Goal: Register for event/course: Sign up to attend an event or enroll in a course

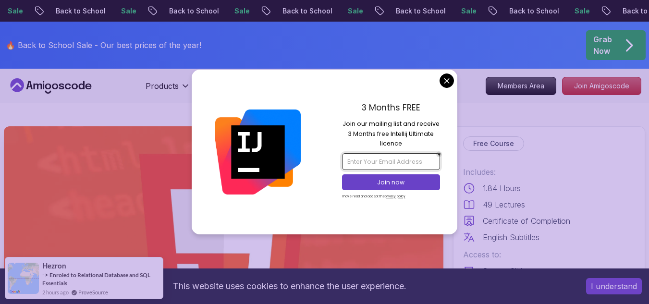
click at [387, 159] on input "email" at bounding box center [391, 161] width 98 height 16
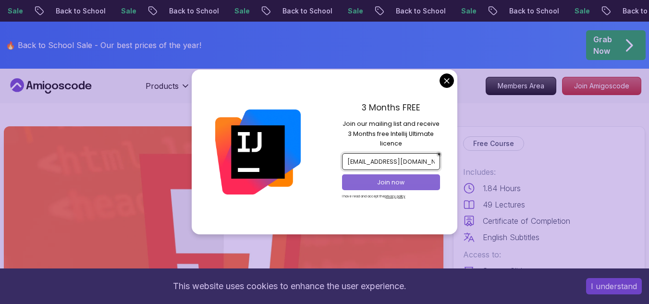
type input "dulaamulaa123@2gmail.com"
click at [388, 175] on button "Join now" at bounding box center [391, 182] width 98 height 16
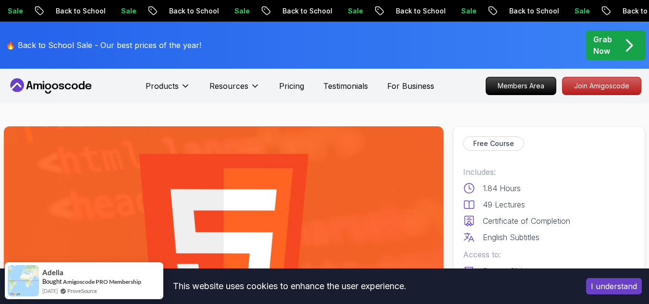
click at [615, 283] on button "I understand" at bounding box center [614, 286] width 56 height 16
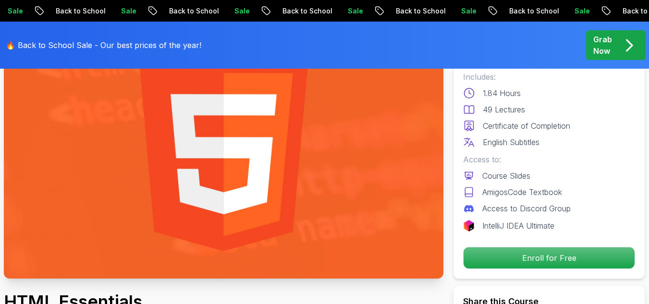
scroll to position [96, 0]
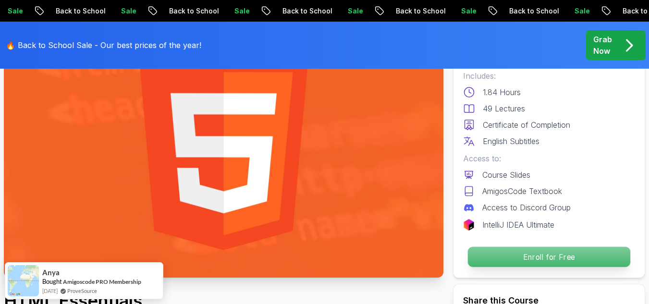
click at [536, 262] on p "Enroll for Free" at bounding box center [549, 257] width 162 height 20
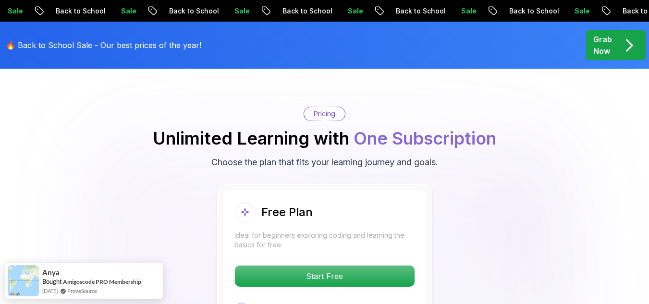
scroll to position [1954, 0]
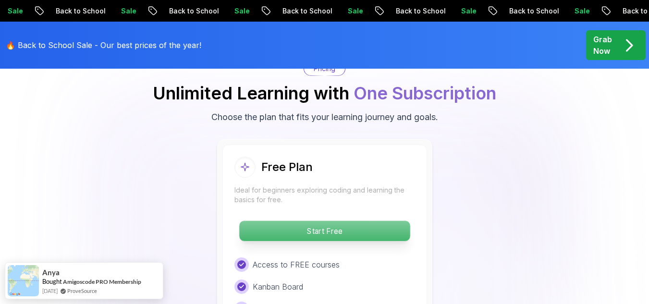
click at [368, 232] on p "Start Free" at bounding box center [324, 231] width 171 height 20
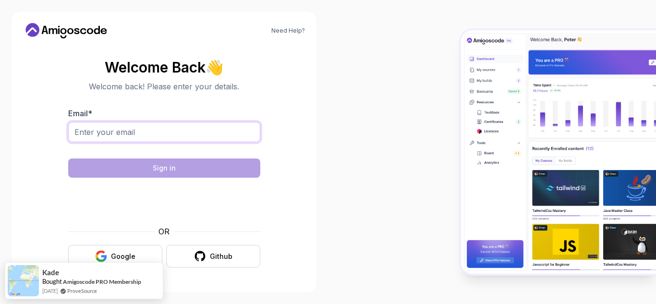
click at [106, 142] on input "Email *" at bounding box center [164, 132] width 192 height 20
click at [91, 142] on input "du" at bounding box center [164, 132] width 192 height 20
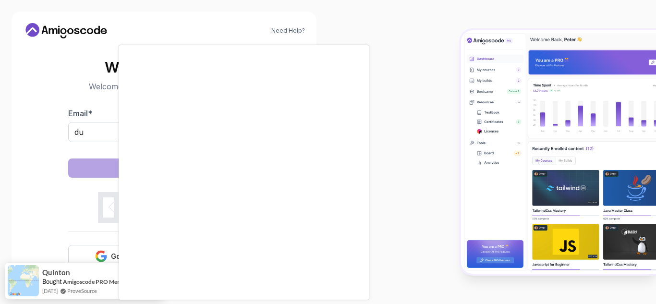
click at [91, 126] on div at bounding box center [328, 152] width 656 height 304
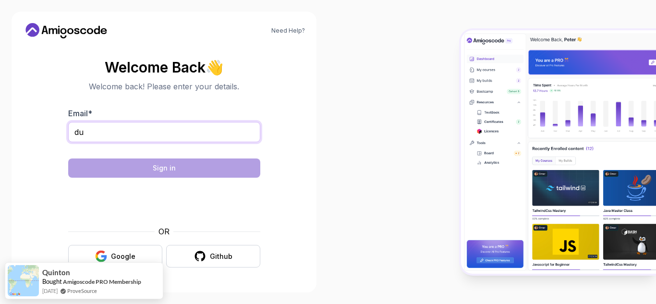
click at [97, 136] on input "du" at bounding box center [164, 132] width 192 height 20
type input "dulaamulaa123@gmail.com"
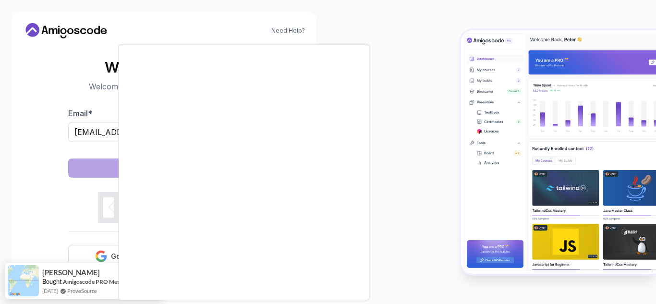
click at [104, 252] on div at bounding box center [328, 152] width 656 height 304
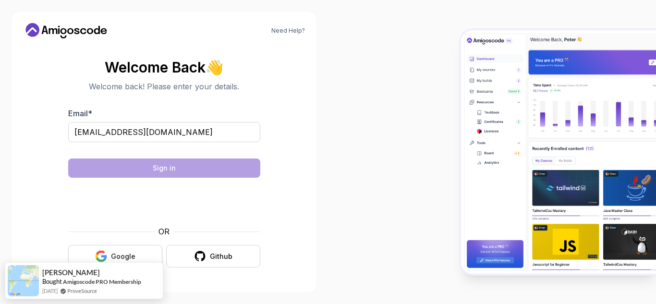
click at [104, 252] on icon "button" at bounding box center [100, 253] width 9 height 5
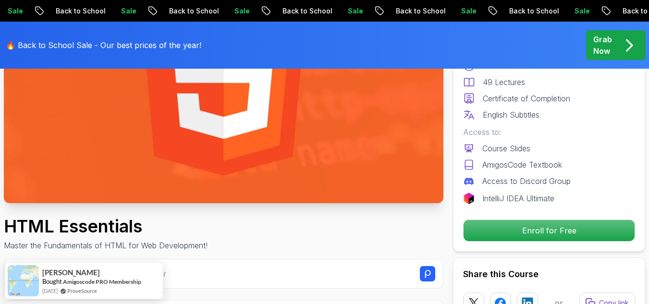
scroll to position [158, 0]
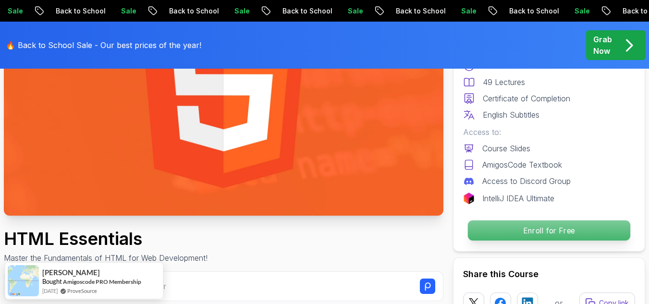
click at [540, 230] on p "Enroll for Free" at bounding box center [549, 231] width 162 height 20
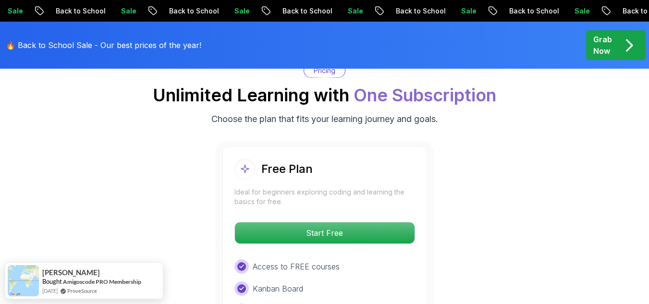
scroll to position [1954, 0]
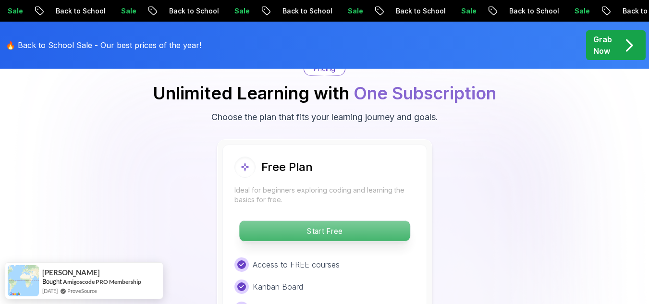
click at [364, 231] on p "Start Free" at bounding box center [324, 231] width 171 height 20
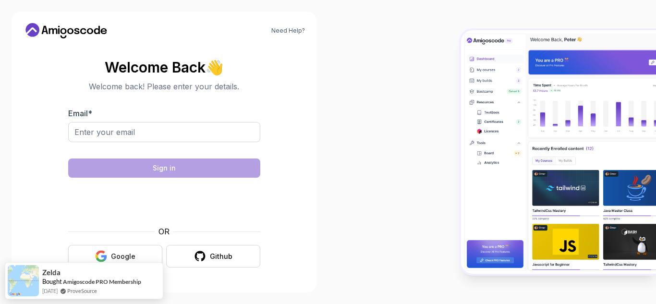
click at [128, 253] on div "Google" at bounding box center [123, 257] width 25 height 10
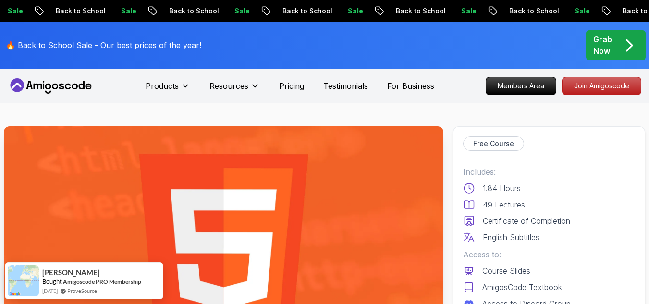
click at [216, 209] on img at bounding box center [224, 249] width 440 height 247
click at [591, 89] on p "Join Amigoscode" at bounding box center [601, 86] width 74 height 16
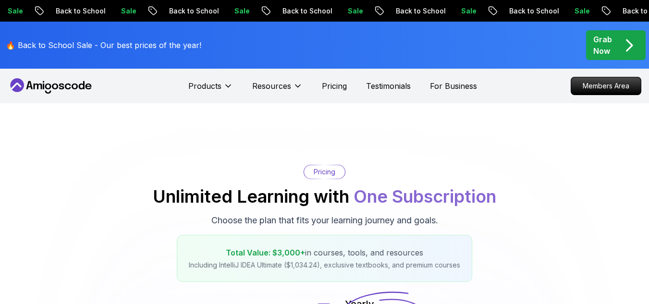
click at [591, 89] on p "Members Area" at bounding box center [606, 85] width 70 height 17
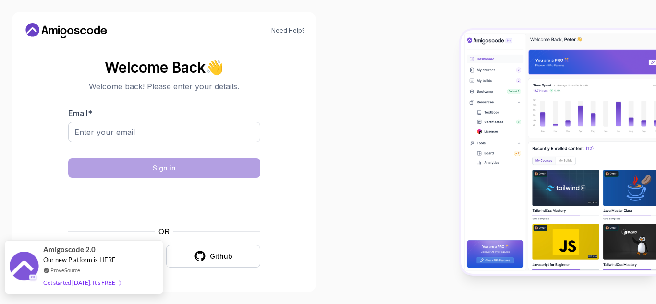
click at [97, 285] on div "Get started [DATE]. It's FREE" at bounding box center [82, 282] width 78 height 11
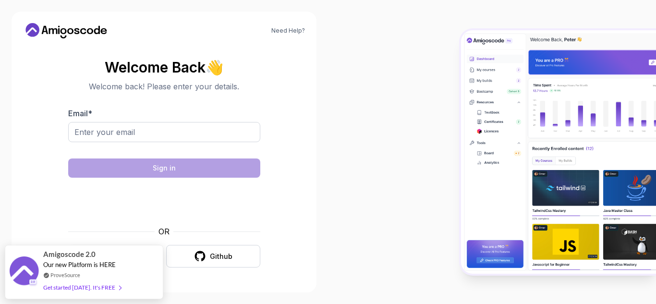
click at [107, 255] on icon "button" at bounding box center [101, 256] width 12 height 12
click at [133, 123] on input "Email *" at bounding box center [164, 132] width 192 height 20
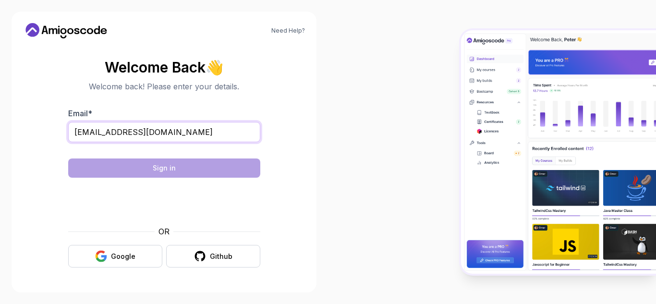
type input "[EMAIL_ADDRESS][DOMAIN_NAME]"
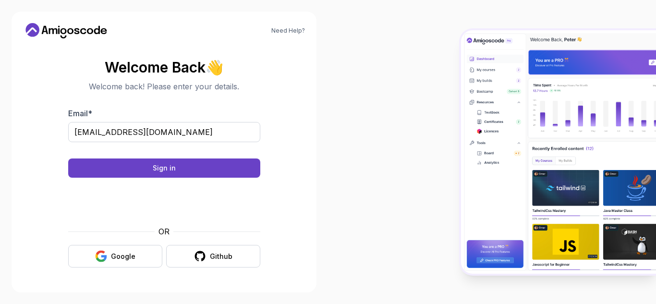
click at [209, 157] on form "Email * [EMAIL_ADDRESS][DOMAIN_NAME] Sign in OR Google Github" at bounding box center [164, 188] width 192 height 160
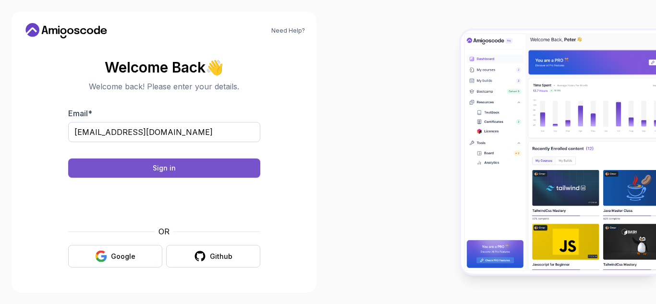
click at [210, 168] on button "Sign in" at bounding box center [164, 168] width 192 height 19
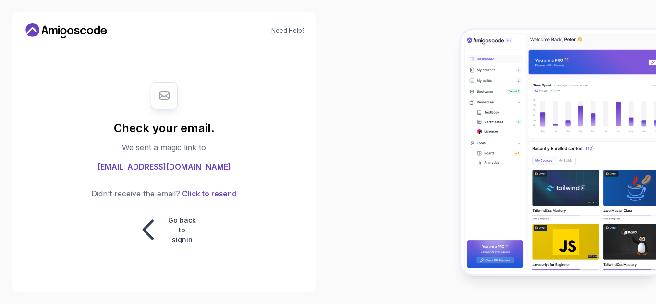
click at [214, 196] on button "Click to resend" at bounding box center [208, 194] width 57 height 12
